Goal: Task Accomplishment & Management: Complete application form

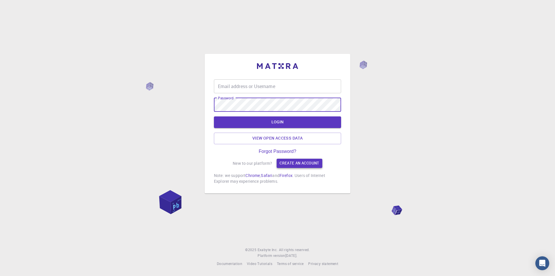
click at [288, 165] on link "Create an account" at bounding box center [299, 163] width 45 height 9
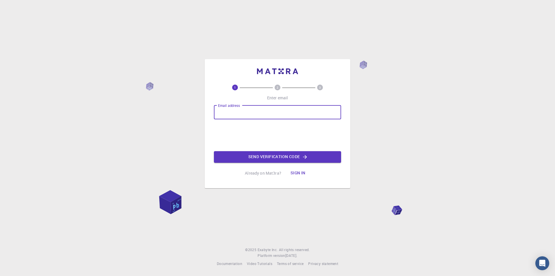
click at [272, 117] on input "Email address" at bounding box center [277, 112] width 127 height 14
type input "[EMAIL_ADDRESS][DOMAIN_NAME]"
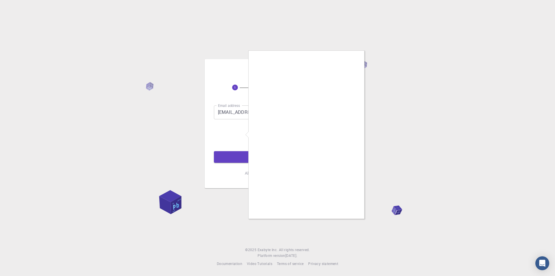
click at [365, 147] on div at bounding box center [277, 138] width 555 height 276
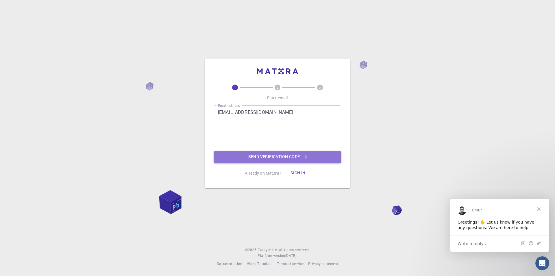
click at [299, 159] on button "Send verification code" at bounding box center [277, 157] width 127 height 12
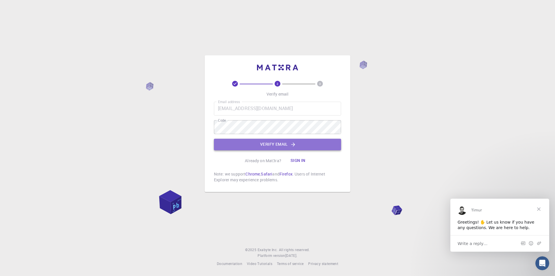
click at [271, 139] on button "Verify email" at bounding box center [277, 145] width 127 height 12
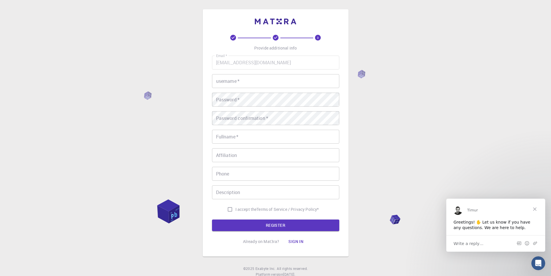
click at [263, 91] on div "Email   * [EMAIL_ADDRESS][DOMAIN_NAME] Email   * username   * username   * Pass…" at bounding box center [275, 135] width 127 height 159
click at [263, 89] on div "Email   * [EMAIL_ADDRESS][DOMAIN_NAME] Email   * username   * username   * Pass…" at bounding box center [275, 135] width 127 height 159
click at [263, 83] on input "username   *" at bounding box center [275, 81] width 127 height 14
type input "[PERSON_NAME]"
click at [258, 134] on input "Fullname   *" at bounding box center [275, 137] width 127 height 14
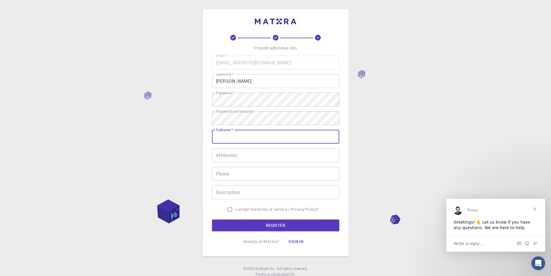
type input "Md. [PERSON_NAME]"
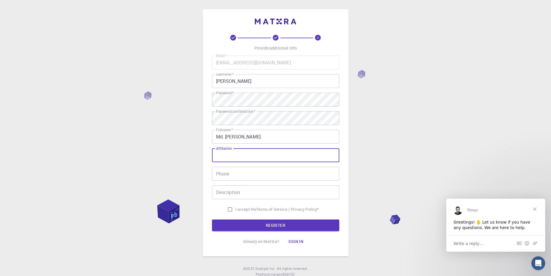
click at [241, 156] on input "Affiliation" at bounding box center [275, 155] width 127 height 14
click at [245, 175] on input "Phone" at bounding box center [275, 174] width 127 height 14
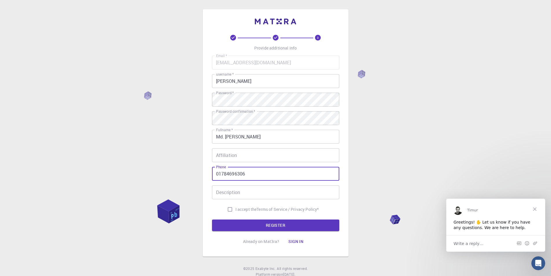
type input "01784696306"
click at [258, 196] on input "Description" at bounding box center [275, 192] width 127 height 14
click at [227, 210] on input "I accept the Terms of Service / Privacy Policy *" at bounding box center [229, 209] width 11 height 11
checkbox input "true"
click at [240, 224] on button "REGISTER" at bounding box center [275, 225] width 127 height 12
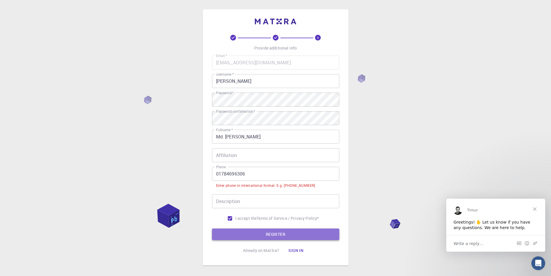
click at [283, 233] on button "REGISTER" at bounding box center [275, 234] width 127 height 12
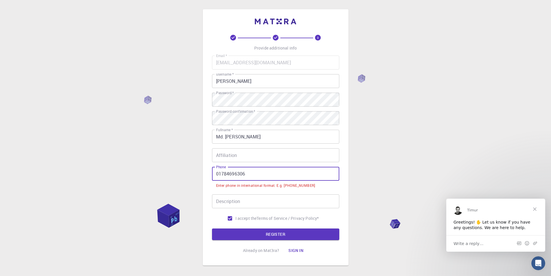
click at [215, 174] on input "01784696306" at bounding box center [275, 174] width 127 height 14
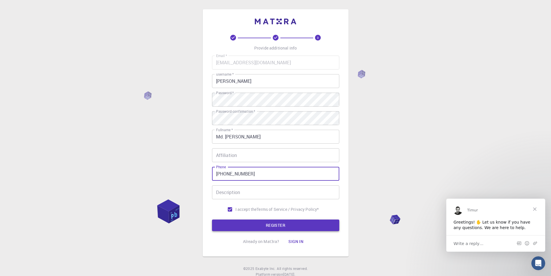
type input "[PHONE_NUMBER]"
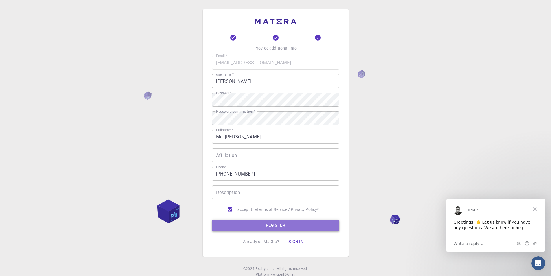
click at [285, 224] on button "REGISTER" at bounding box center [275, 225] width 127 height 12
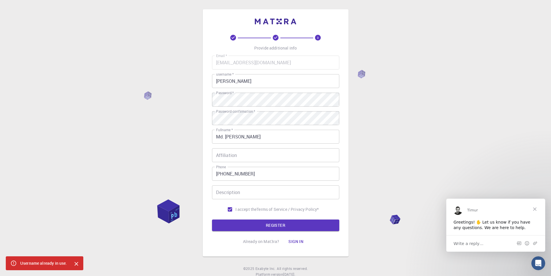
click at [249, 83] on input "[PERSON_NAME]" at bounding box center [275, 81] width 127 height 14
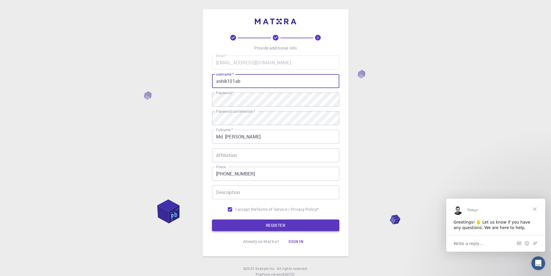
type input "ashik101ab"
click at [289, 226] on button "REGISTER" at bounding box center [275, 225] width 127 height 12
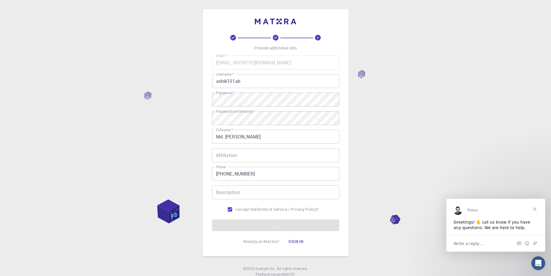
click at [484, 242] on div "Write a reply…" at bounding box center [495, 243] width 99 height 16
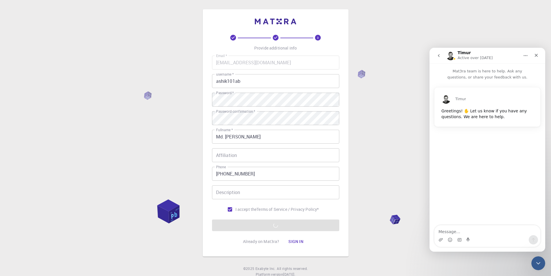
click at [486, 238] on div "Intercom messenger" at bounding box center [487, 239] width 106 height 9
click at [477, 232] on textarea "Message…" at bounding box center [487, 230] width 106 height 10
type textarea "what service do you give actually?"
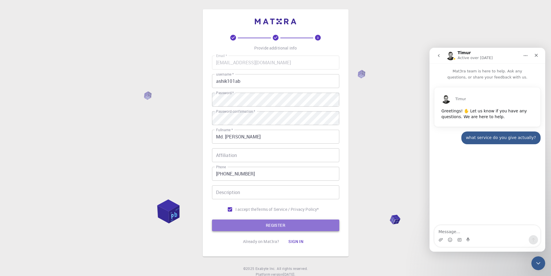
click at [271, 227] on button "REGISTER" at bounding box center [275, 225] width 127 height 12
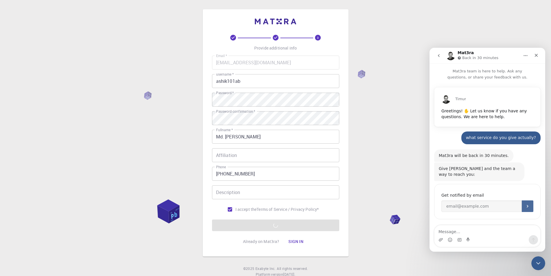
scroll to position [12, 0]
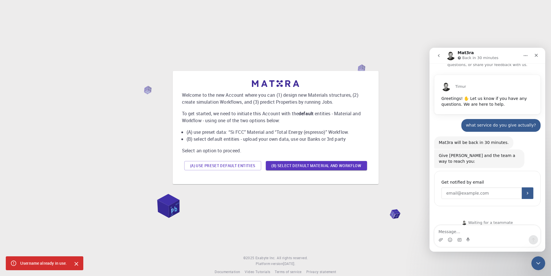
click at [485, 191] on input "Enter your email" at bounding box center [481, 193] width 80 height 12
type input "[EMAIL_ADDRESS][DOMAIN_NAME]"
click at [526, 191] on icon "Submit" at bounding box center [527, 193] width 5 height 5
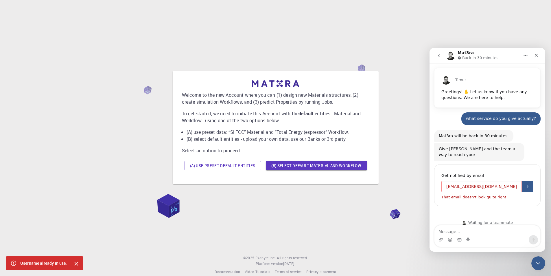
click at [500, 183] on input "[EMAIL_ADDRESS][DOMAIN_NAME]" at bounding box center [481, 187] width 80 height 12
click at [526, 184] on icon "Submit" at bounding box center [527, 186] width 5 height 5
click at [495, 220] on div "Waiting for a teammate" at bounding box center [487, 222] width 104 height 5
click at [487, 214] on div "Waiting for a teammate" at bounding box center [488, 222] width 116 height 16
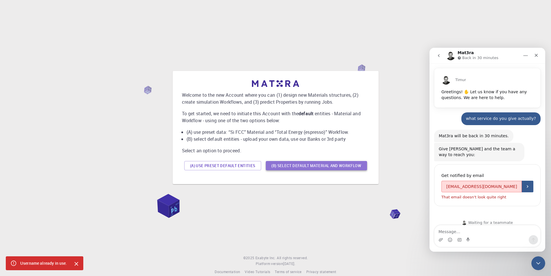
click at [310, 167] on button "(B) Select default material and workflow" at bounding box center [316, 165] width 101 height 9
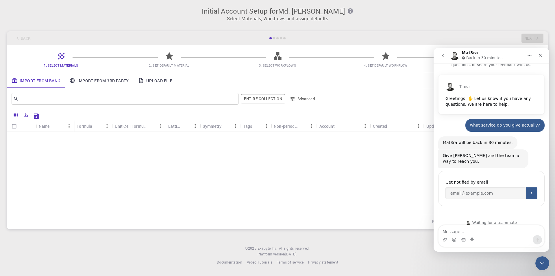
scroll to position [0, 0]
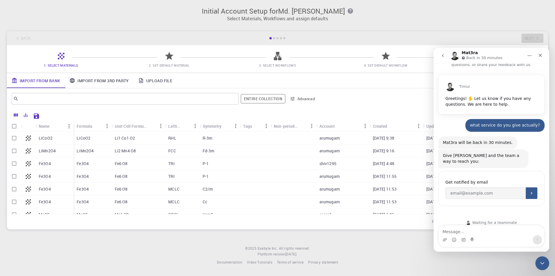
click at [281, 63] on span "3. Select Workflows" at bounding box center [277, 65] width 37 height 4
click at [360, 66] on span "4. Set Default Workflow" at bounding box center [386, 65] width 104 height 6
click at [530, 191] on icon "Submit" at bounding box center [532, 193] width 5 height 5
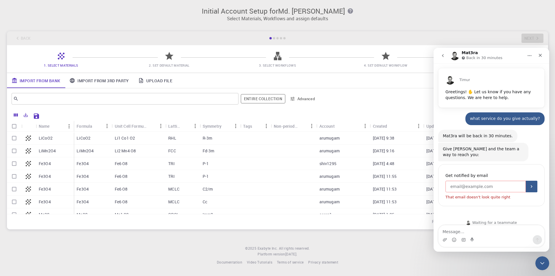
click at [483, 181] on input "Enter your email" at bounding box center [486, 187] width 80 height 12
click at [484, 181] on input "Enter your email" at bounding box center [486, 187] width 80 height 12
click at [539, 55] on icon "Close" at bounding box center [540, 55] width 5 height 5
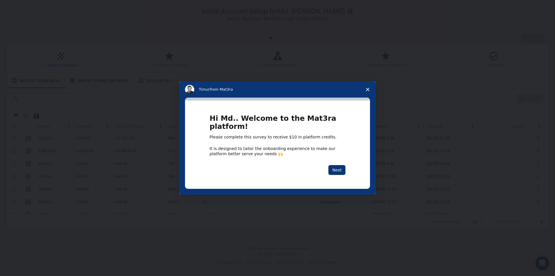
scroll to position [0, 0]
click at [336, 168] on button "Next" at bounding box center [337, 170] width 17 height 10
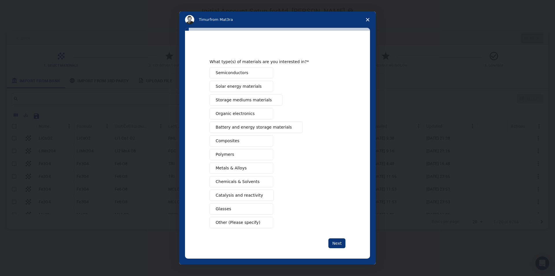
click at [245, 197] on span "Catalysis and reactivity" at bounding box center [239, 195] width 47 height 6
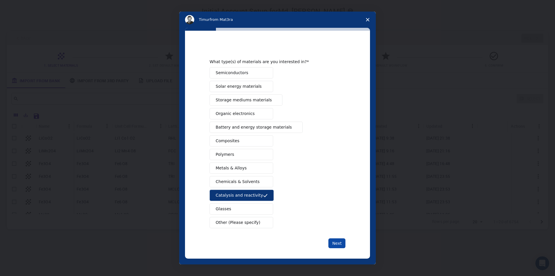
click at [335, 241] on button "Next" at bounding box center [337, 243] width 17 height 10
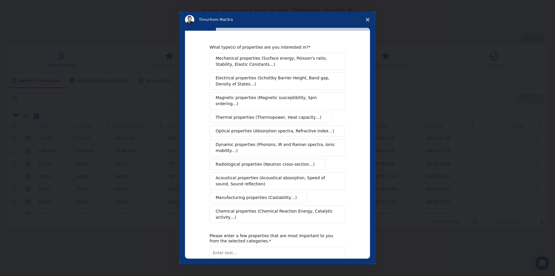
click at [299, 67] on span "Mechanical properties (Surface energy, Poisson's ratio, Stability, Elastic Cons…" at bounding box center [276, 61] width 121 height 12
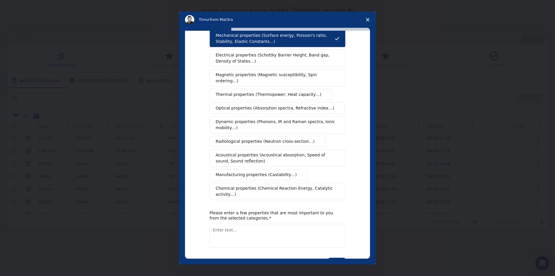
scroll to position [34, 0]
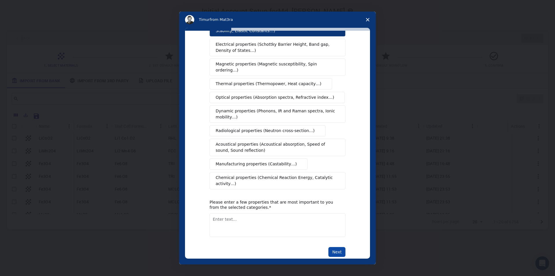
click at [333, 247] on button "Next" at bounding box center [337, 252] width 17 height 10
click at [286, 213] on textarea "Enter text..." at bounding box center [278, 225] width 136 height 24
click at [368, 21] on icon "Close survey" at bounding box center [367, 19] width 3 height 3
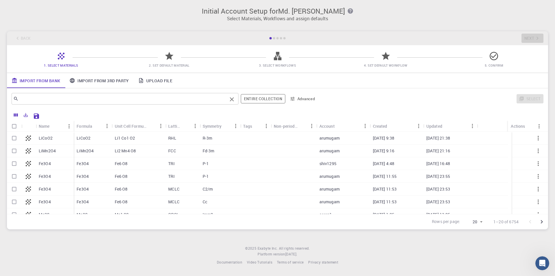
click at [193, 98] on input "text" at bounding box center [123, 99] width 209 height 8
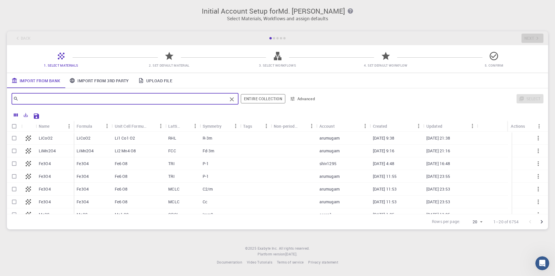
click at [106, 80] on link "Import From 3rd Party" at bounding box center [99, 80] width 69 height 15
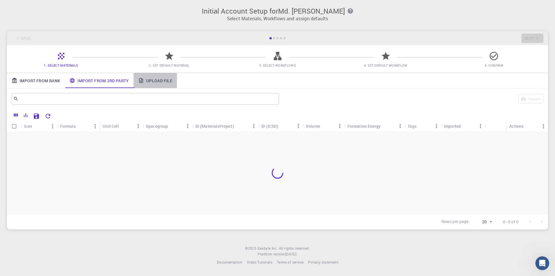
click at [155, 81] on link "Upload File" at bounding box center [155, 80] width 43 height 15
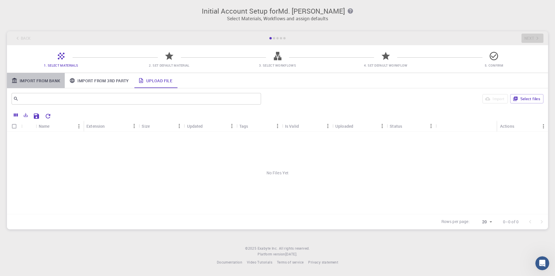
click at [54, 81] on link "Import From Bank" at bounding box center [36, 80] width 58 height 15
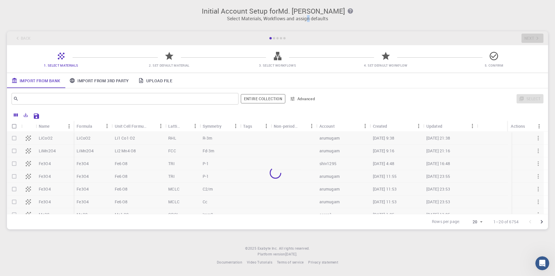
click at [310, 20] on p "Select Materials, Workflows and assign defaults" at bounding box center [277, 18] width 535 height 7
click at [329, 27] on div "Initial Account Setup for Md. [PERSON_NAME] Select Materials, Workflows and ass…" at bounding box center [277, 118] width 555 height 236
click at [482, 54] on div "1. Select Materials 2. Set Default Material 3. Select Workflows 4. Set Default …" at bounding box center [278, 58] width 542 height 27
click at [498, 61] on div at bounding box center [494, 58] width 10 height 8
